Goal: Information Seeking & Learning: Learn about a topic

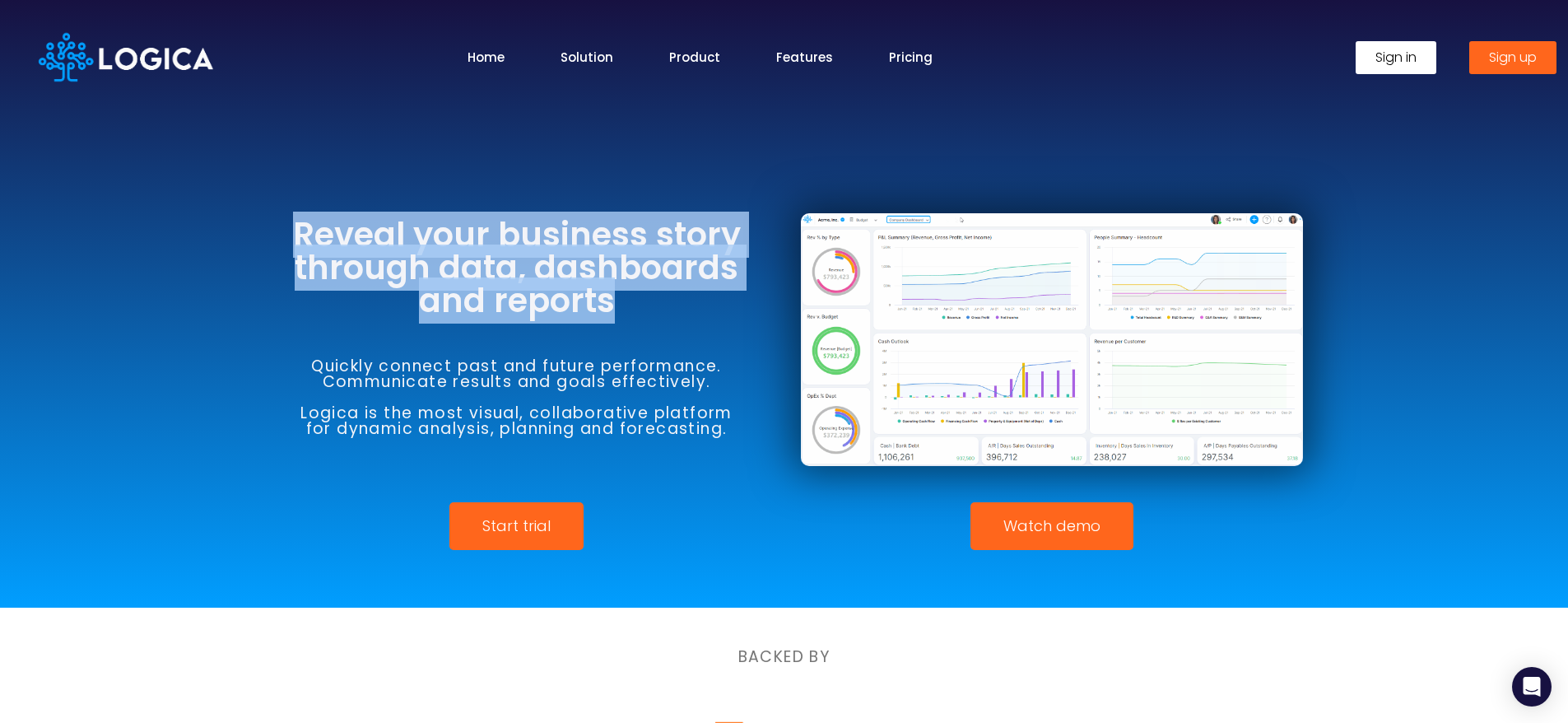
drag, startPoint x: 301, startPoint y: 236, endPoint x: 744, endPoint y: 295, distance: 446.9
click at [744, 295] on h3 "Reveal your business story through data, dashboards and reports" at bounding box center [517, 267] width 502 height 99
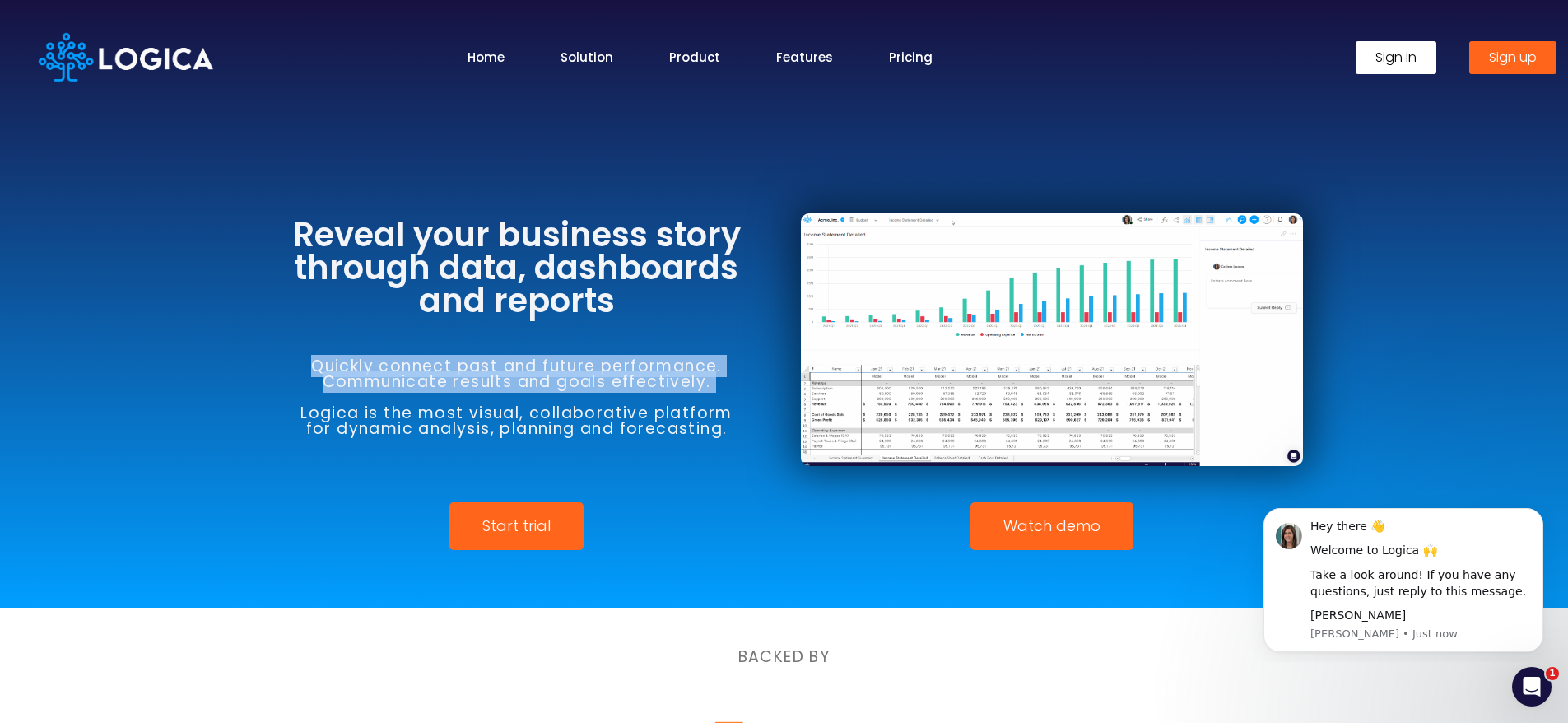
drag, startPoint x: 343, startPoint y: 364, endPoint x: 734, endPoint y: 389, distance: 391.8
click at [734, 389] on h6 "Quickly connect past and future performance. Communicate results and goals effe…" at bounding box center [517, 397] width 502 height 79
click at [730, 333] on div "Quickly connect past and future performance. Communicate results and goals effe…" at bounding box center [517, 397] width 502 height 161
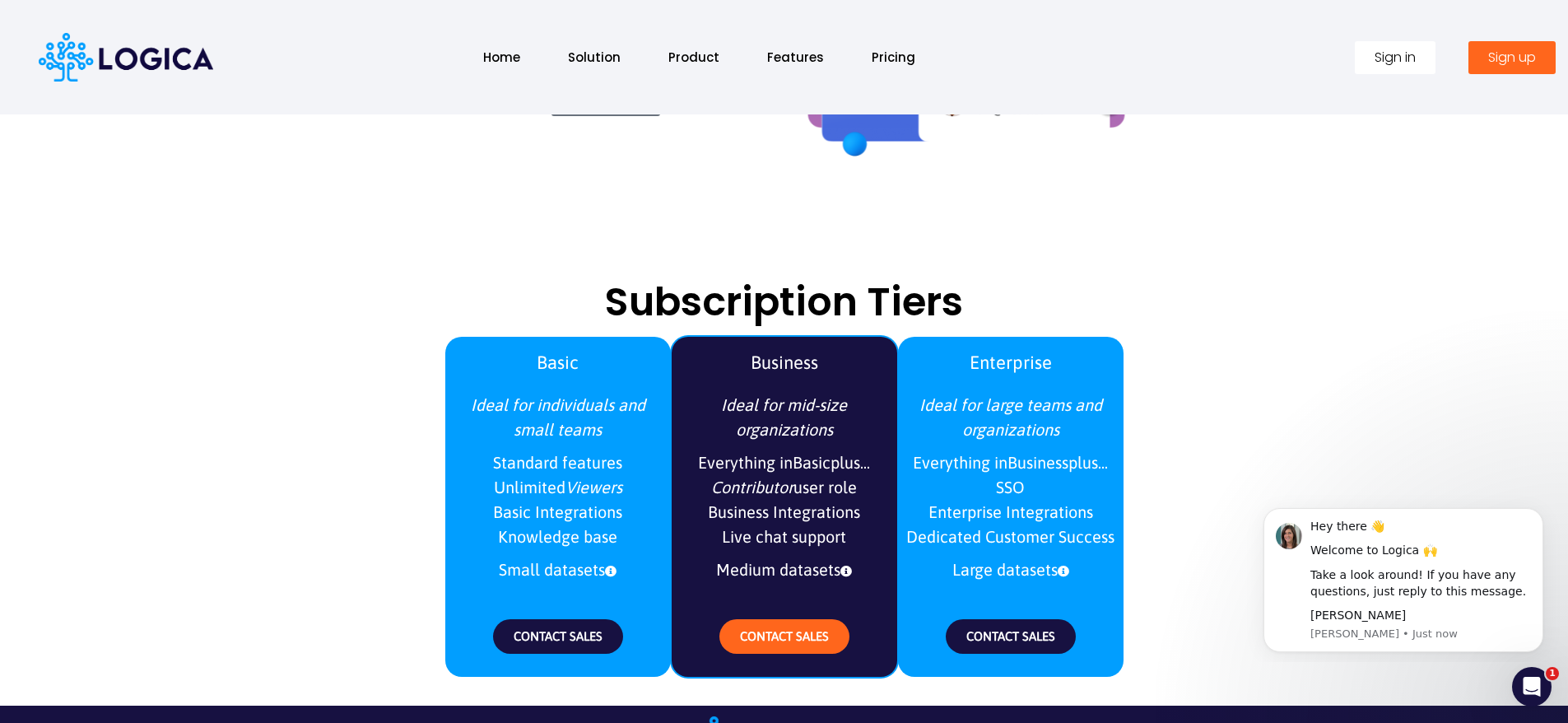
scroll to position [1866, 0]
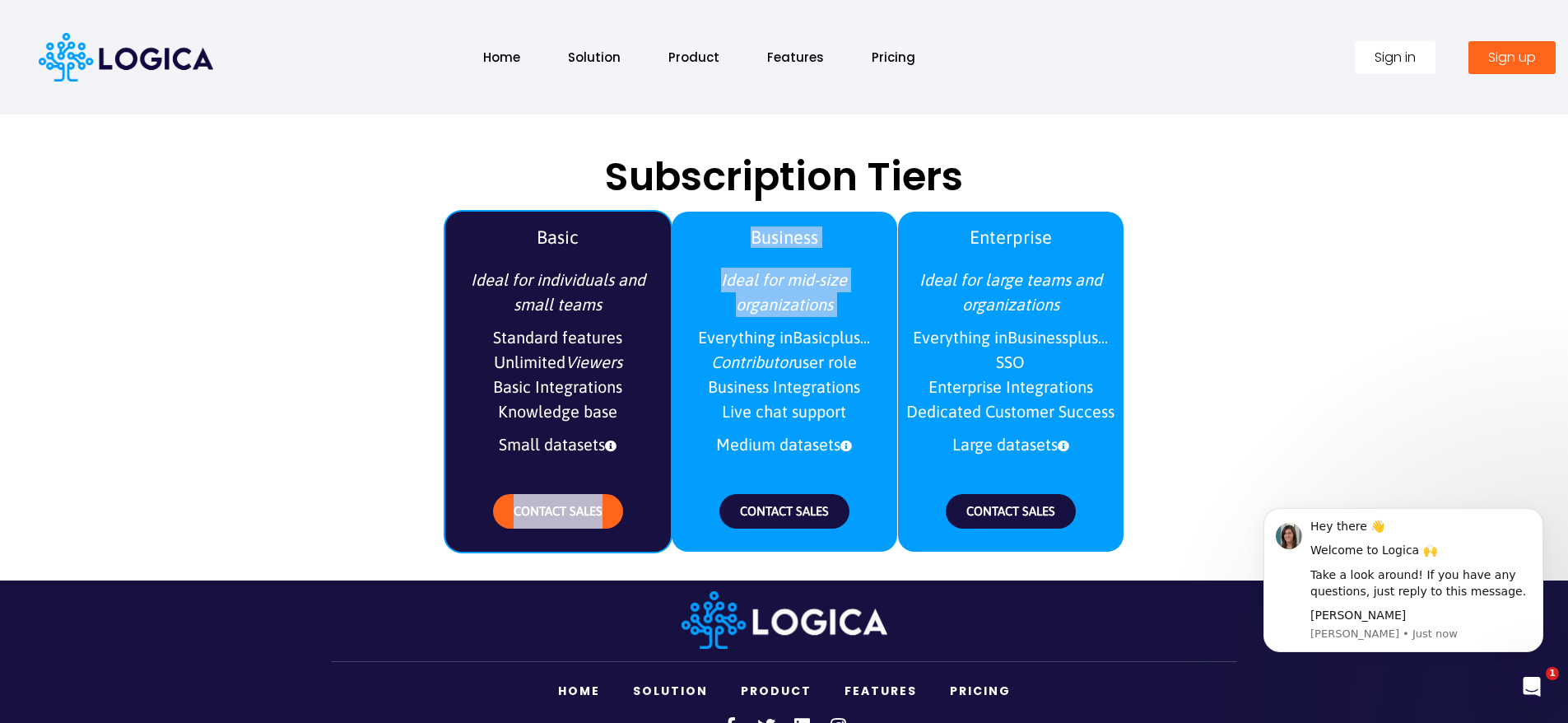
drag, startPoint x: 692, startPoint y: 329, endPoint x: 635, endPoint y: 451, distance: 134.7
click at [639, 453] on div "Basic Ideal for individuals and small teams Standard features Unlimited Viewers…" at bounding box center [784, 378] width 679 height 364
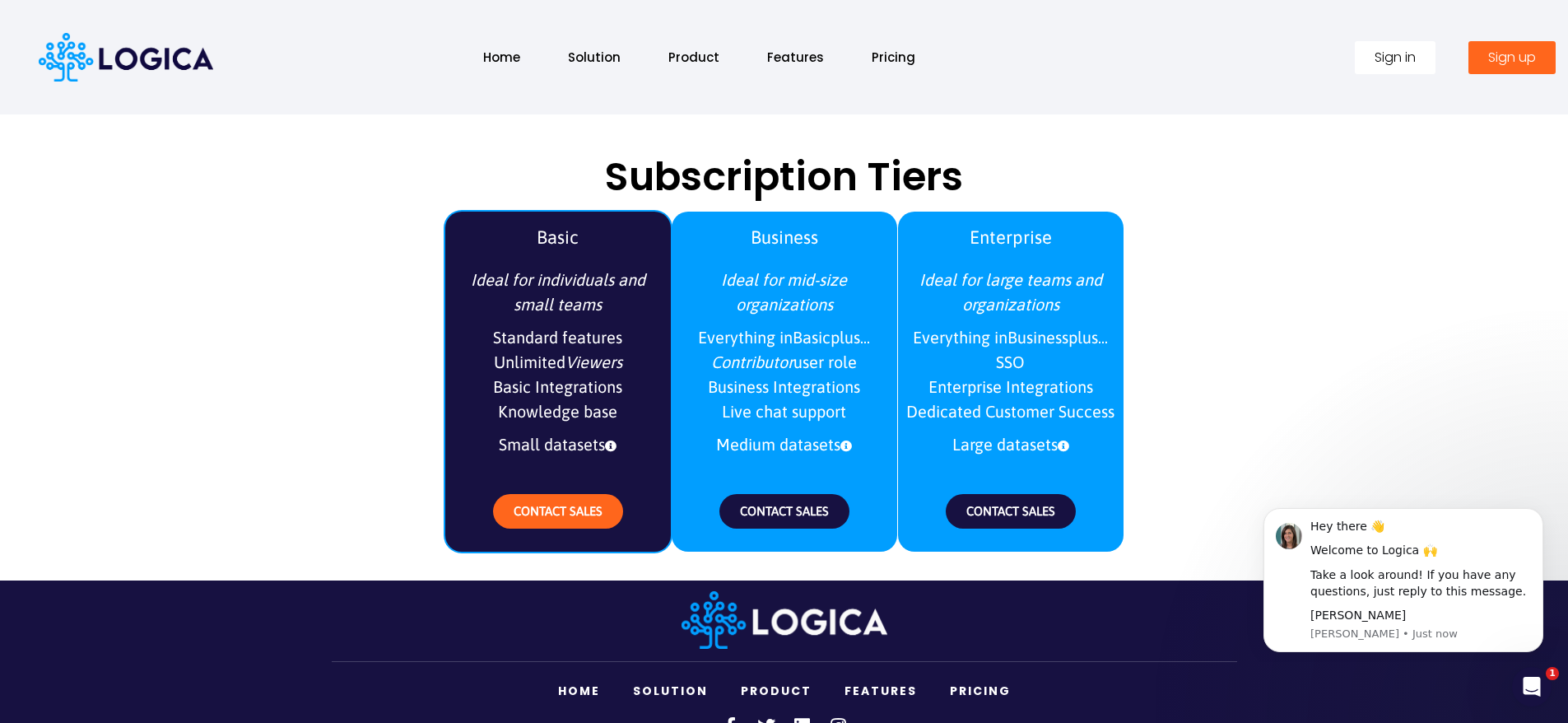
click at [612, 445] on icon at bounding box center [610, 445] width 12 height 12
click at [612, 447] on icon at bounding box center [610, 445] width 12 height 12
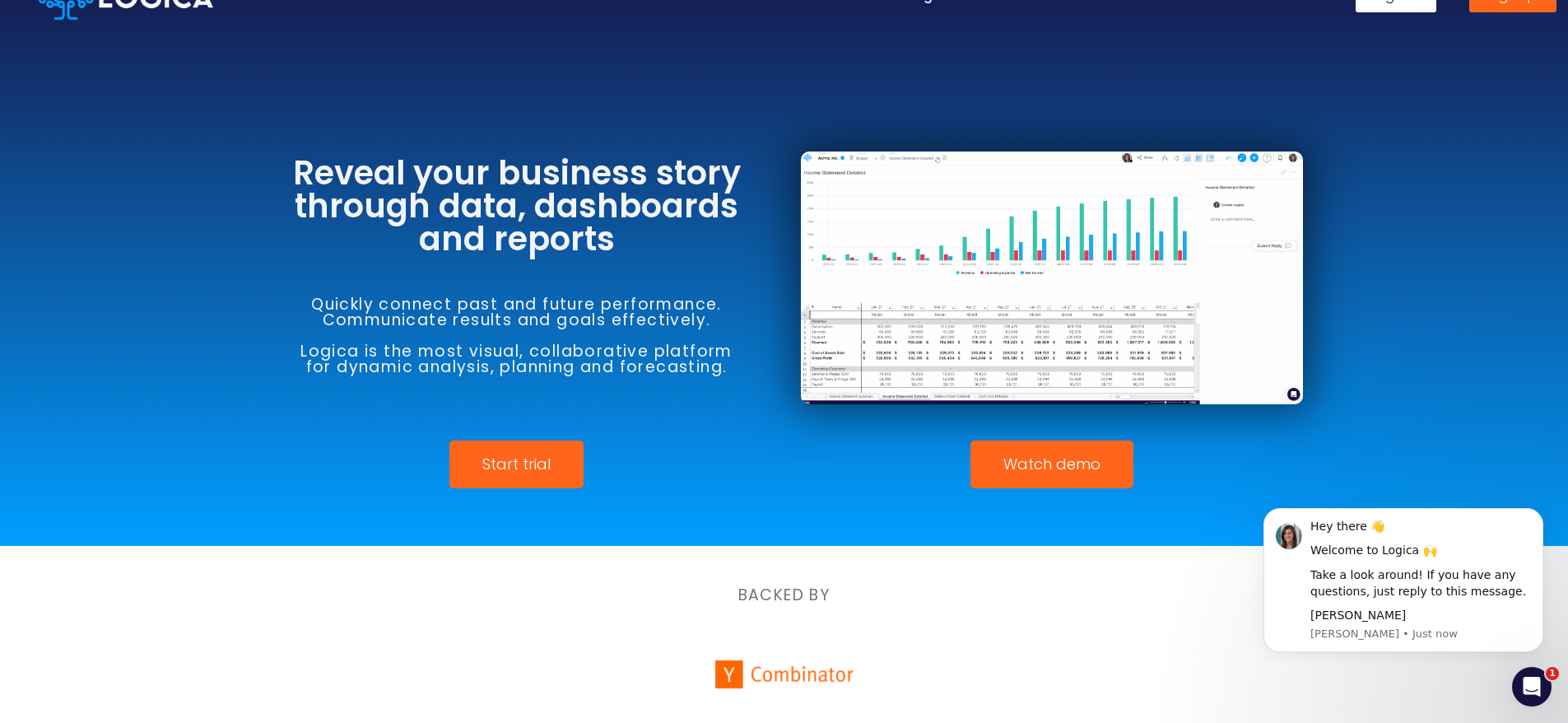
scroll to position [0, 0]
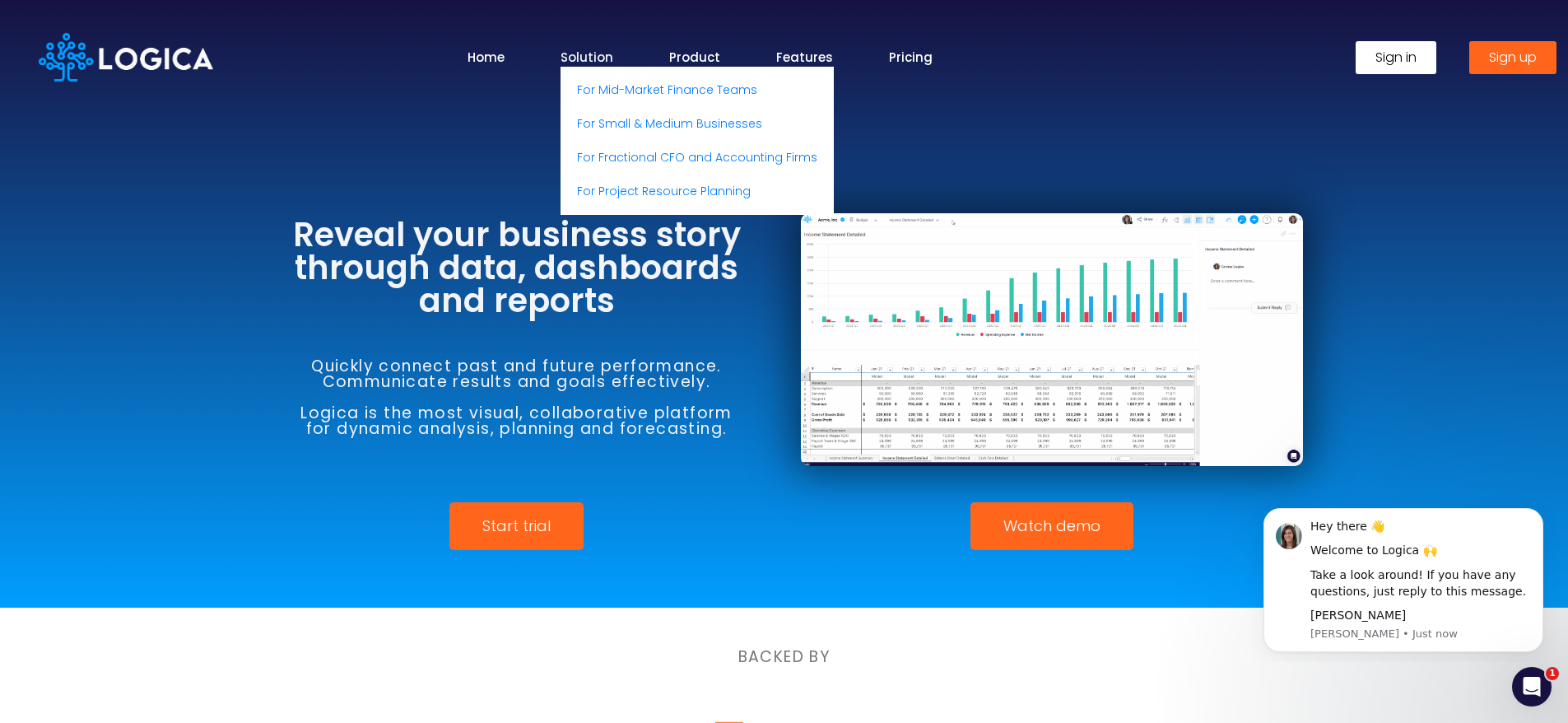
click at [606, 58] on link "Solution" at bounding box center [586, 56] width 53 height 19
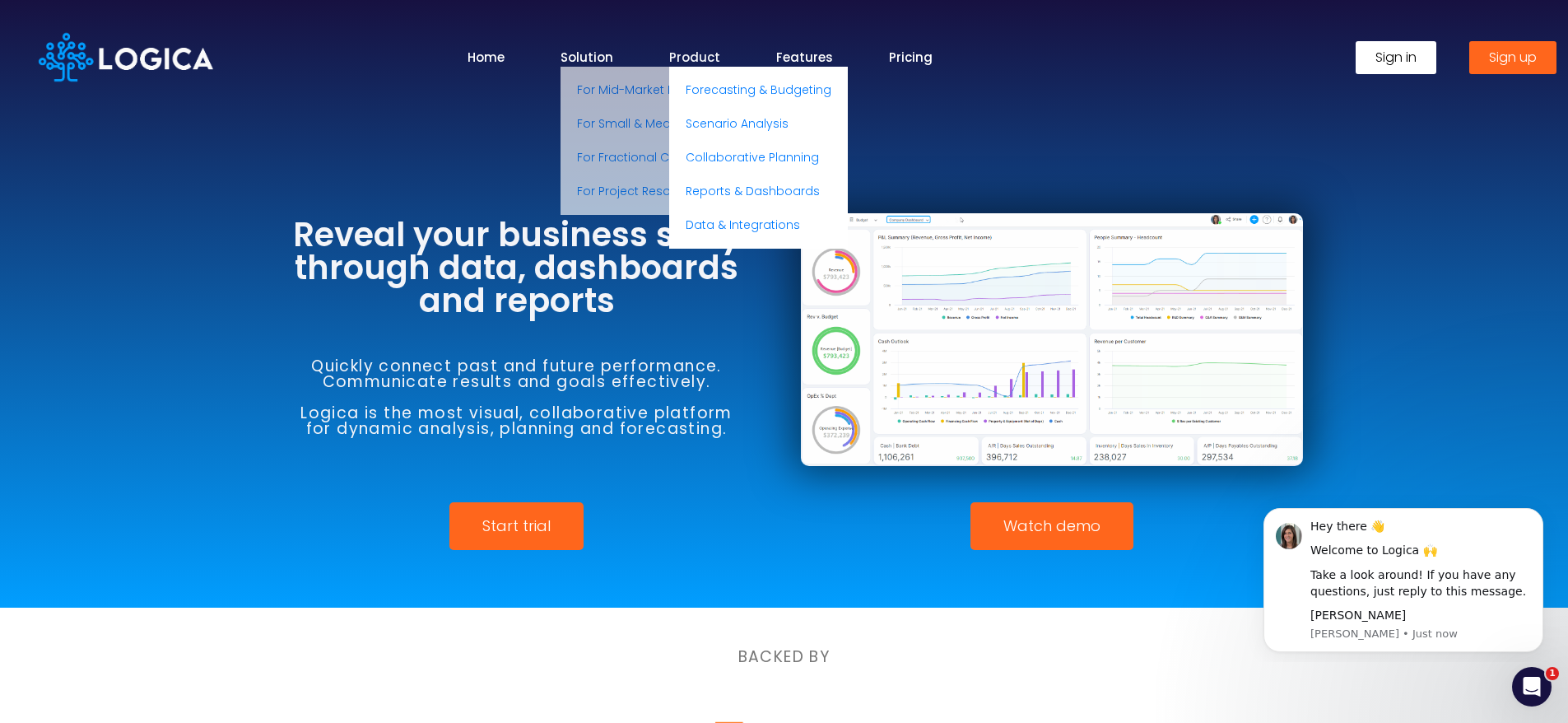
click at [712, 54] on link "Product" at bounding box center [694, 56] width 51 height 19
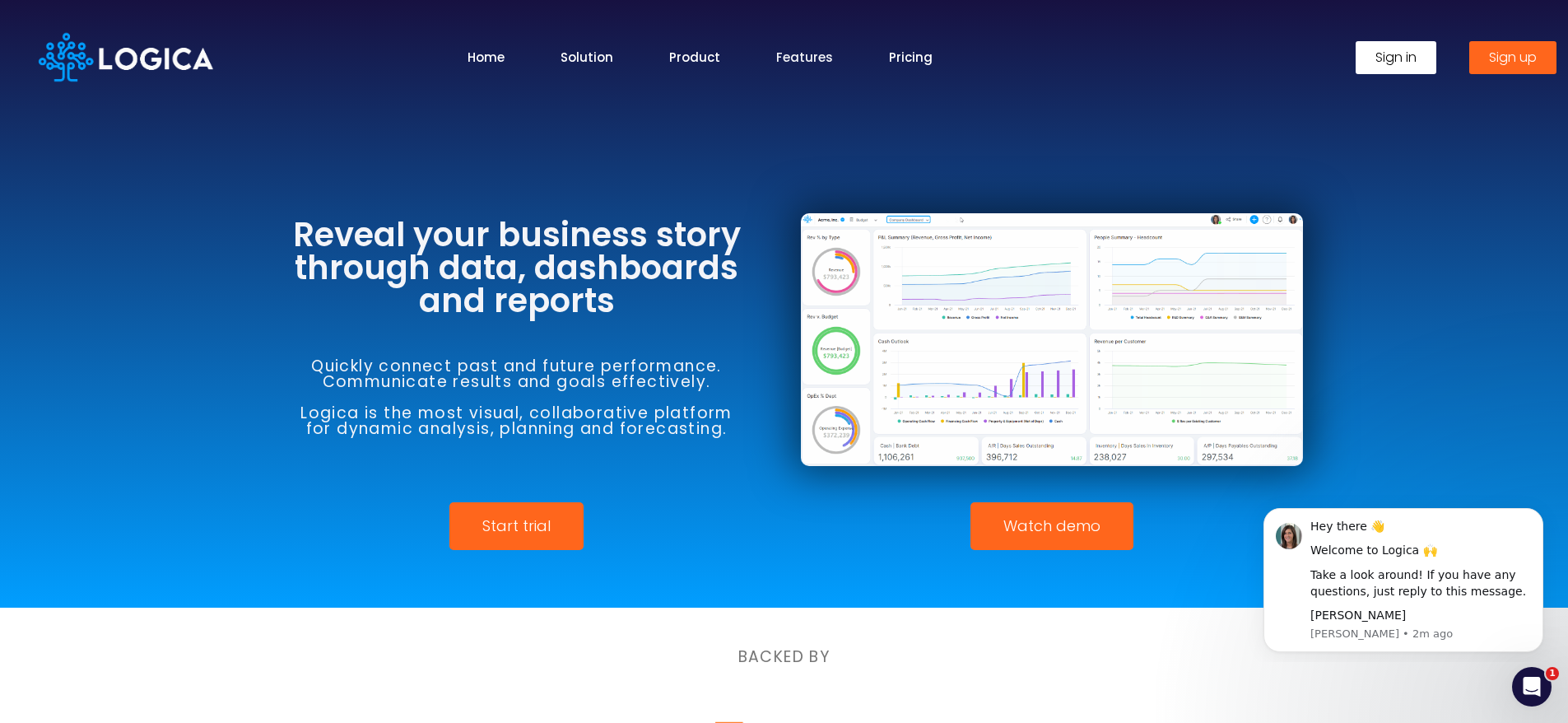
click at [810, 53] on link "Features" at bounding box center [805, 56] width 57 height 19
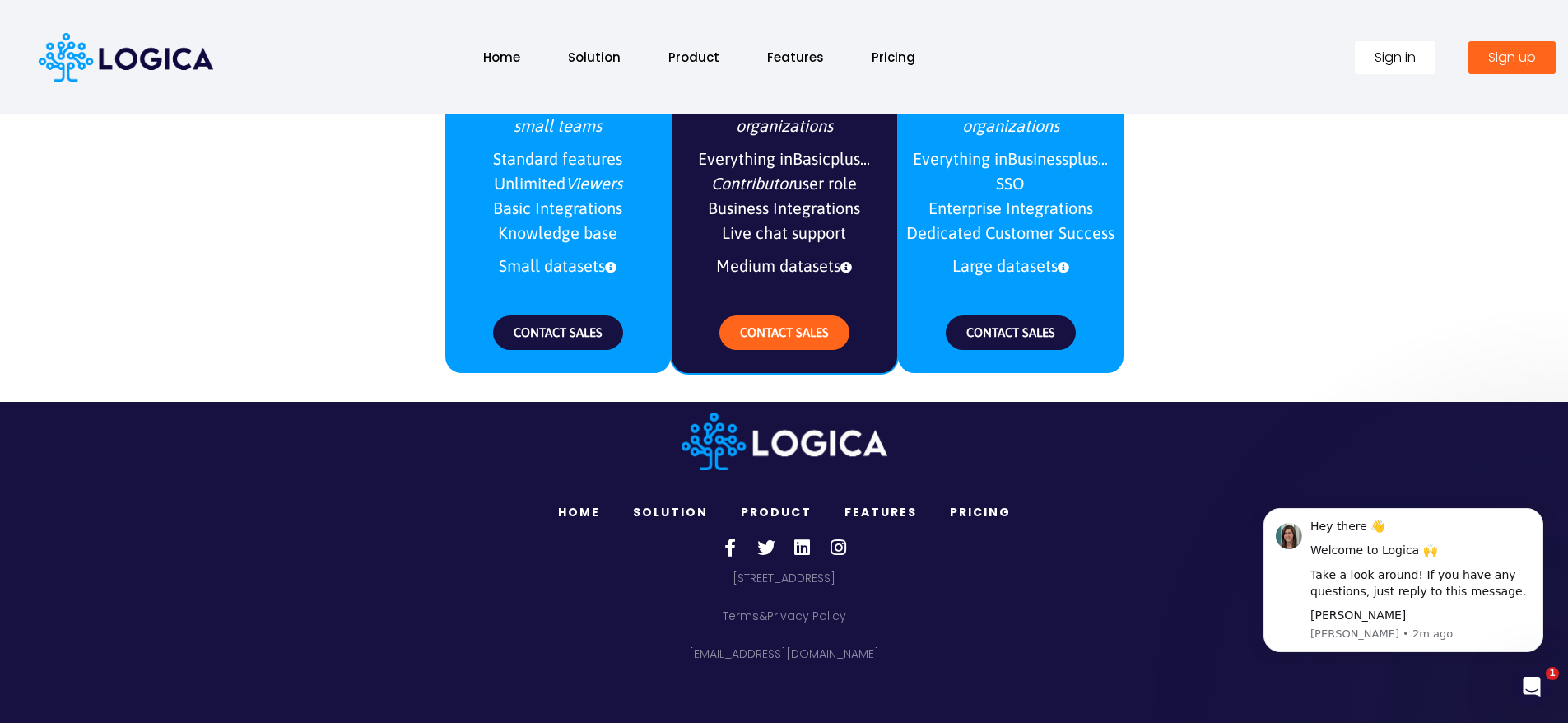
scroll to position [2052, 0]
